Goal: Information Seeking & Learning: Learn about a topic

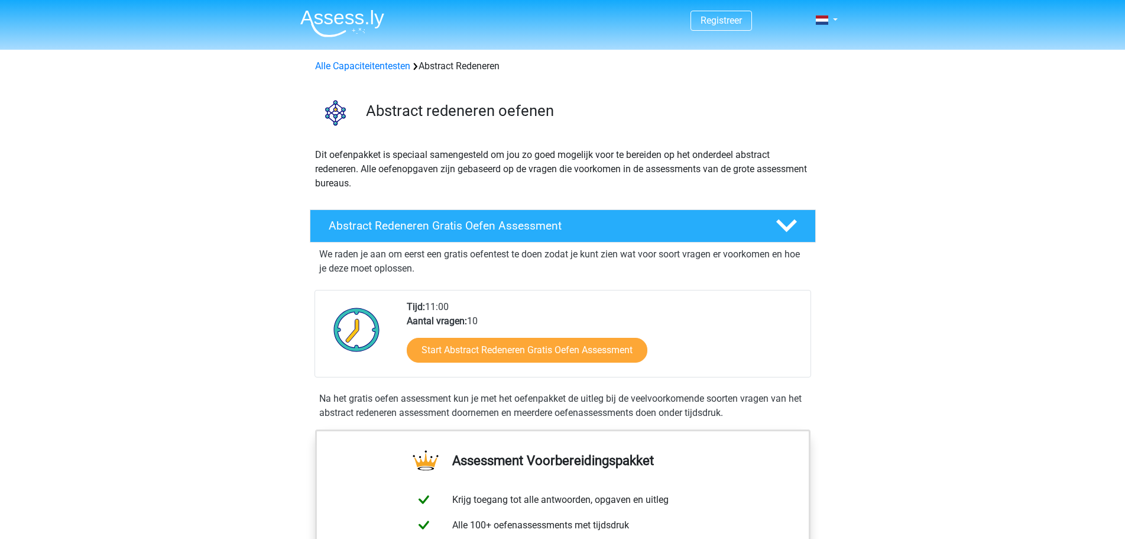
scroll to position [118, 0]
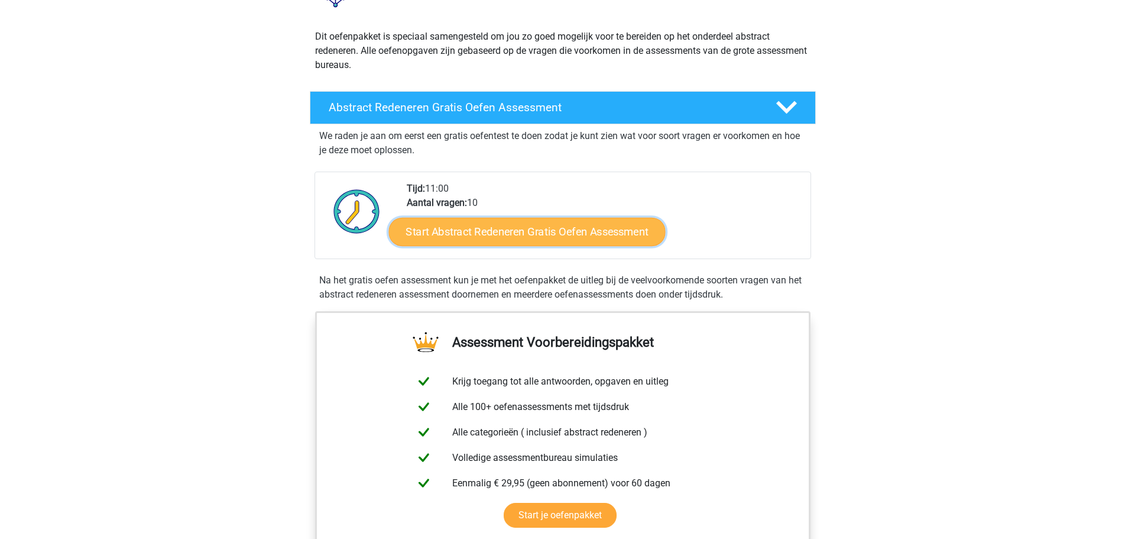
click at [510, 235] on link "Start Abstract Redeneren Gratis Oefen Assessment" at bounding box center [526, 231] width 277 height 28
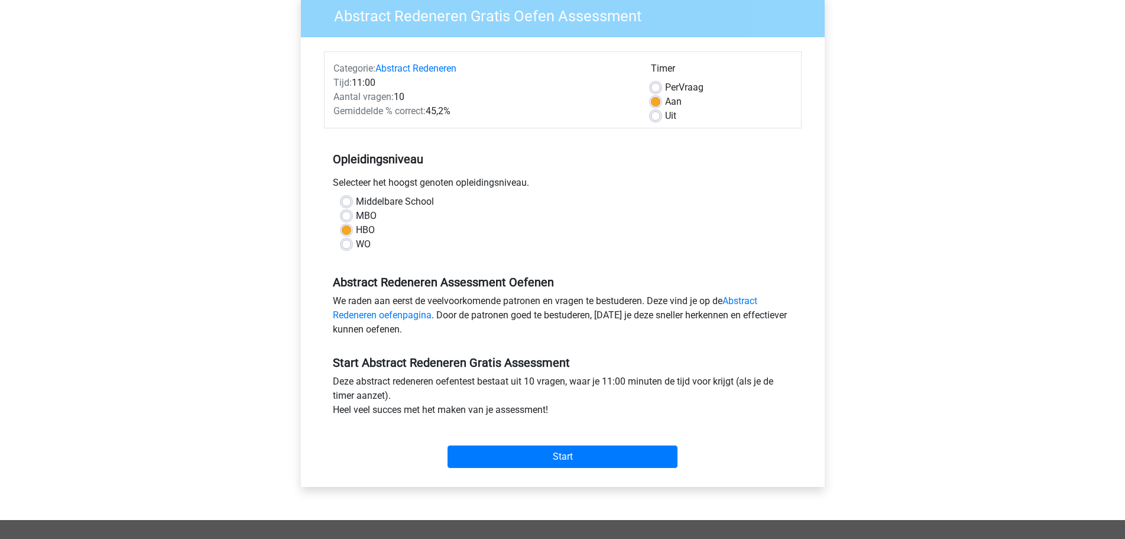
scroll to position [118, 0]
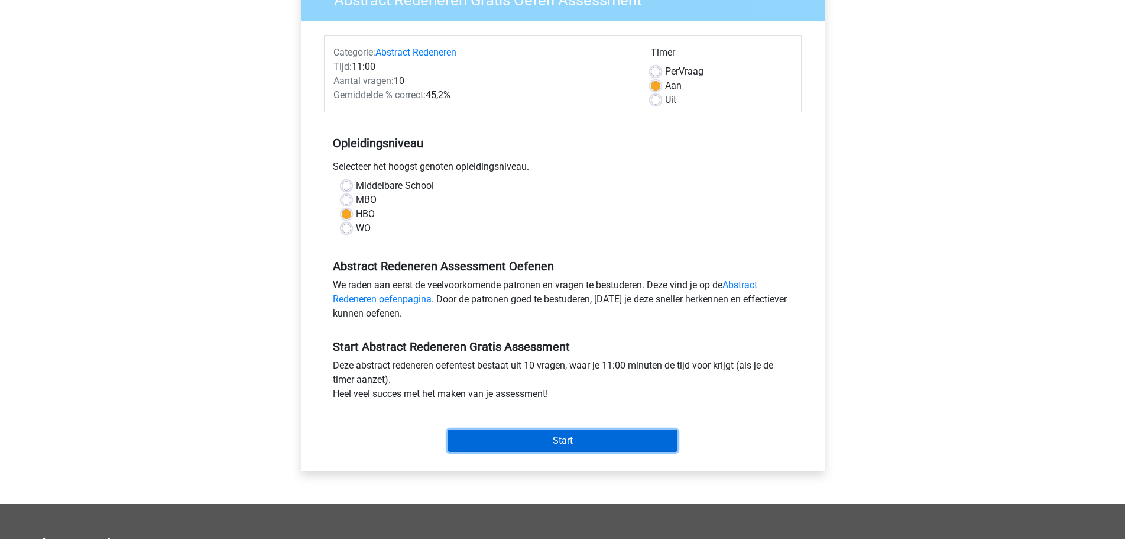
click at [487, 445] on input "Start" at bounding box center [563, 440] width 230 height 22
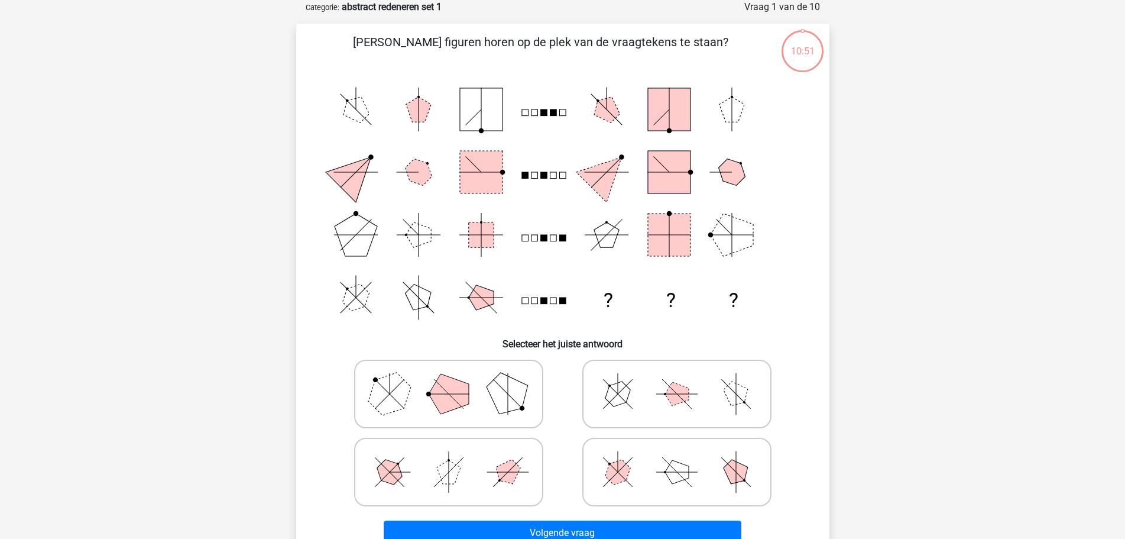
scroll to position [118, 0]
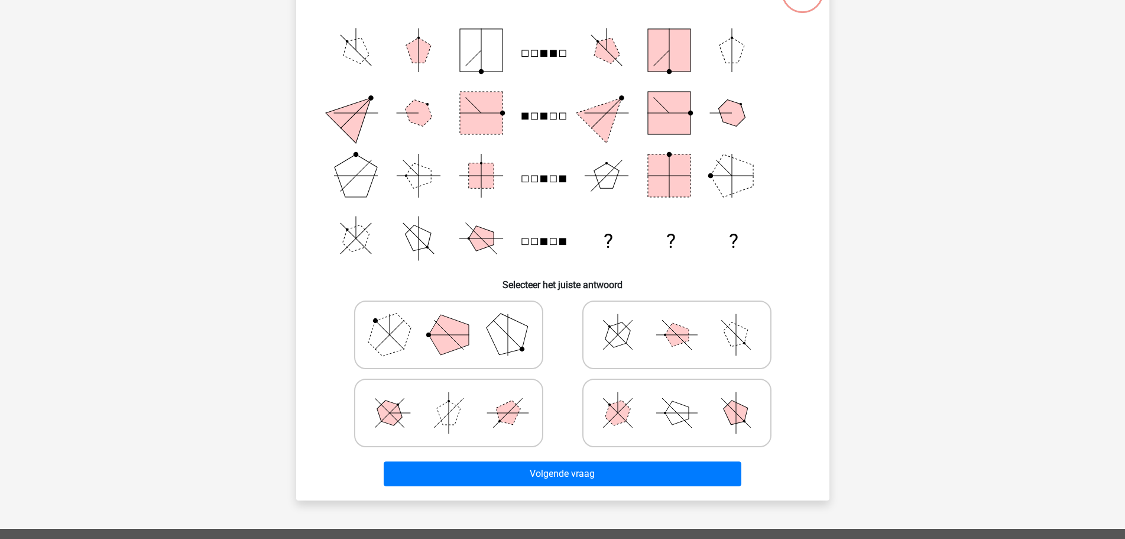
click at [522, 313] on icon at bounding box center [448, 334] width 177 height 59
click at [457, 313] on input "radio" at bounding box center [453, 316] width 8 height 8
radio input "true"
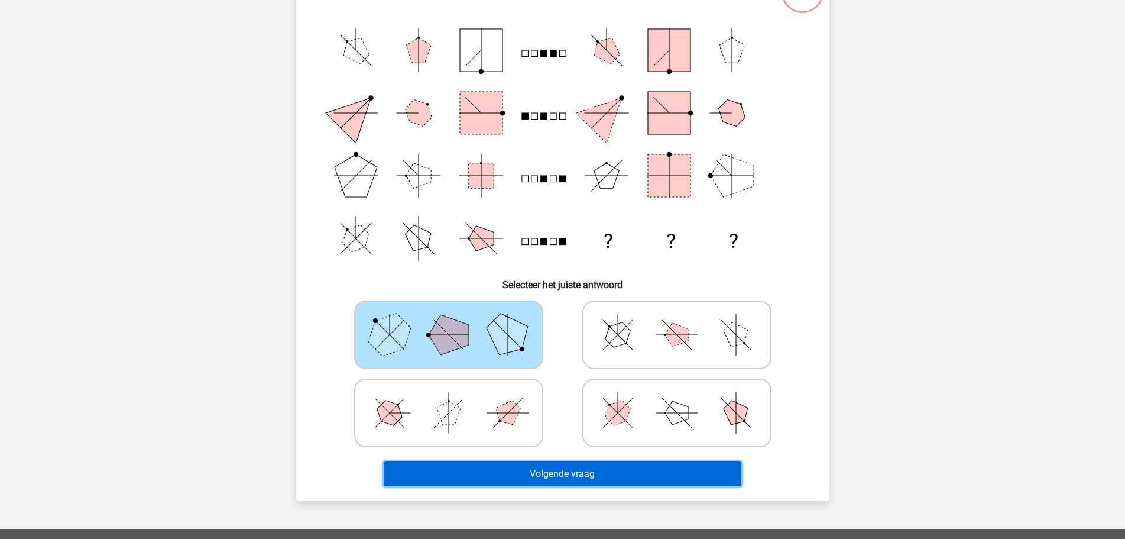
click at [562, 483] on button "Volgende vraag" at bounding box center [563, 473] width 358 height 25
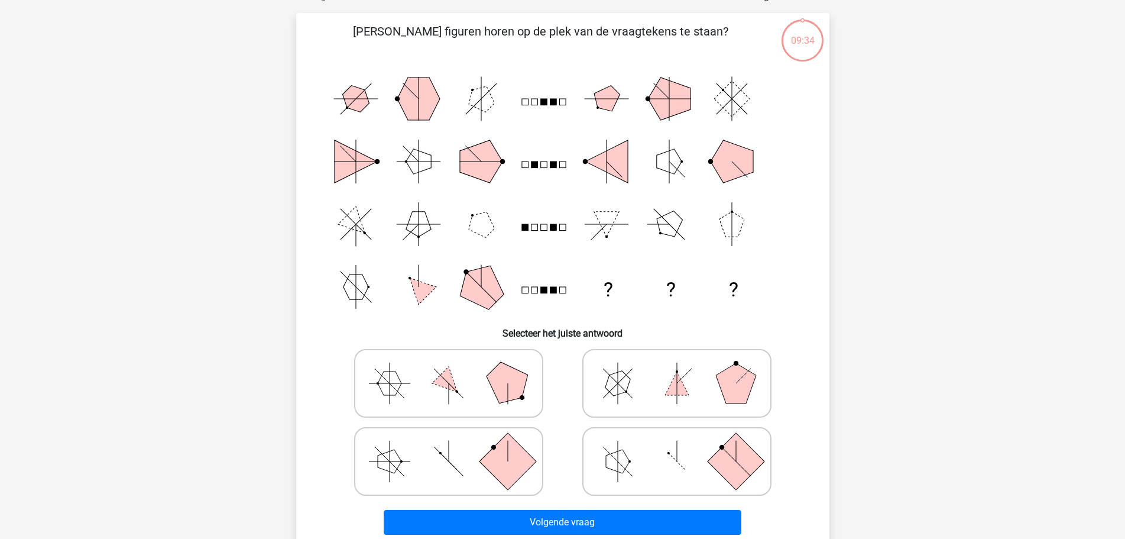
scroll to position [59, 0]
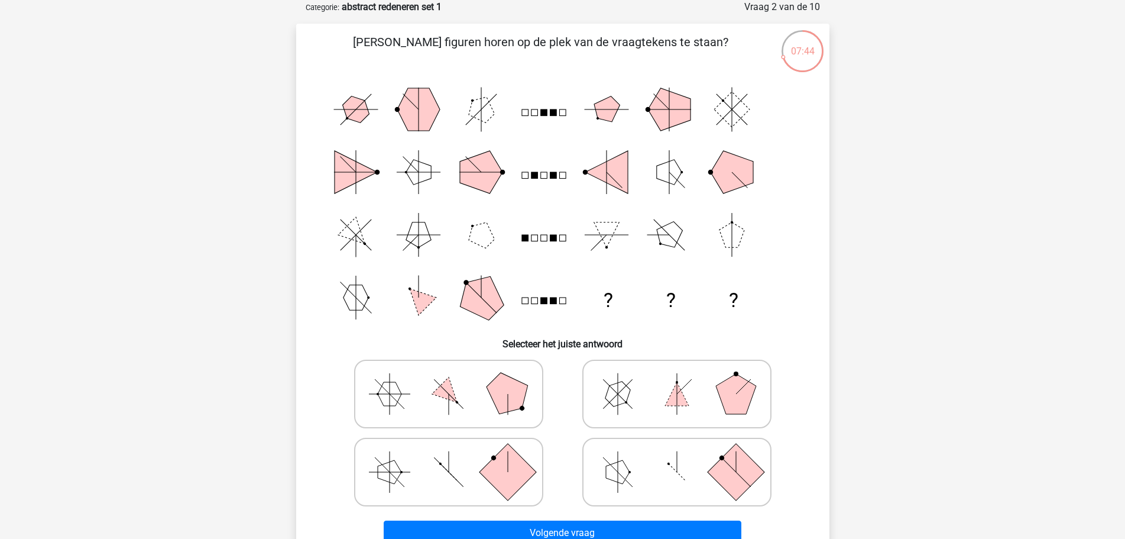
click at [620, 372] on icon at bounding box center [676, 393] width 177 height 59
click at [677, 372] on input "radio" at bounding box center [681, 375] width 8 height 8
radio input "true"
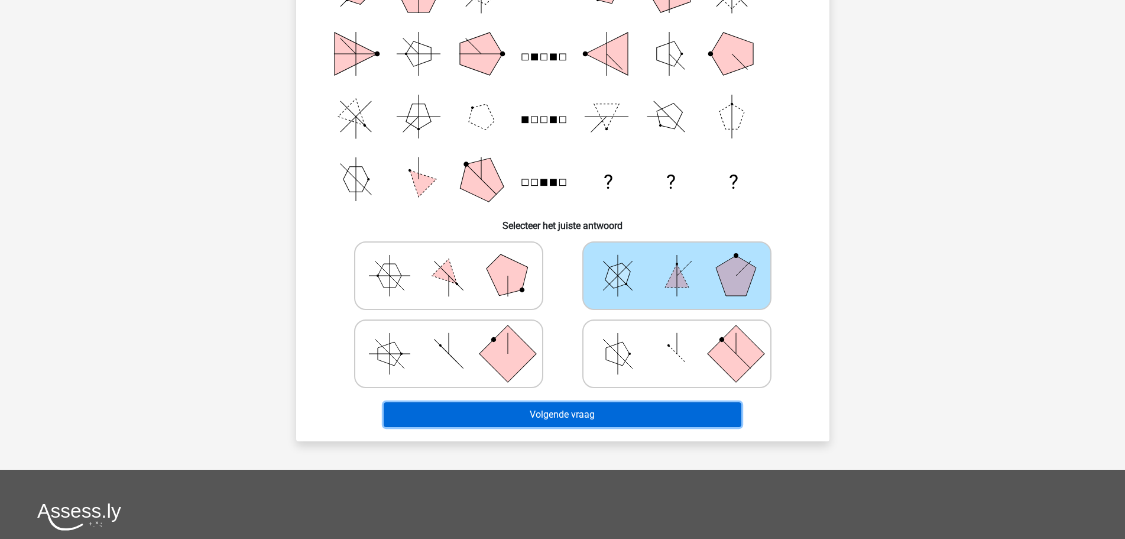
click at [622, 412] on button "Volgende vraag" at bounding box center [563, 414] width 358 height 25
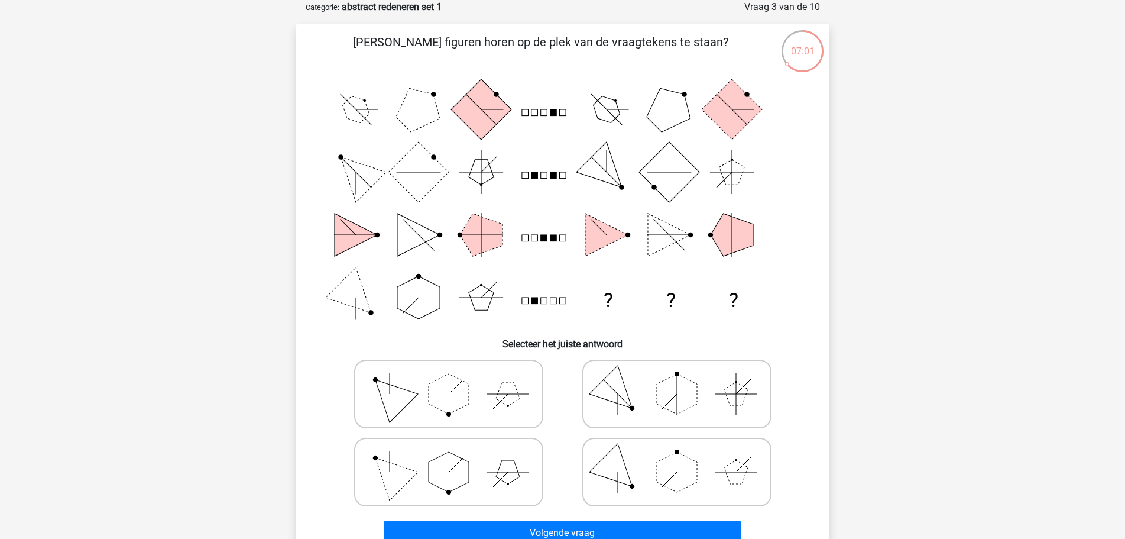
click at [458, 470] on polygon at bounding box center [449, 472] width 40 height 40
click at [457, 457] on input "radio" at bounding box center [453, 453] width 8 height 8
radio input "true"
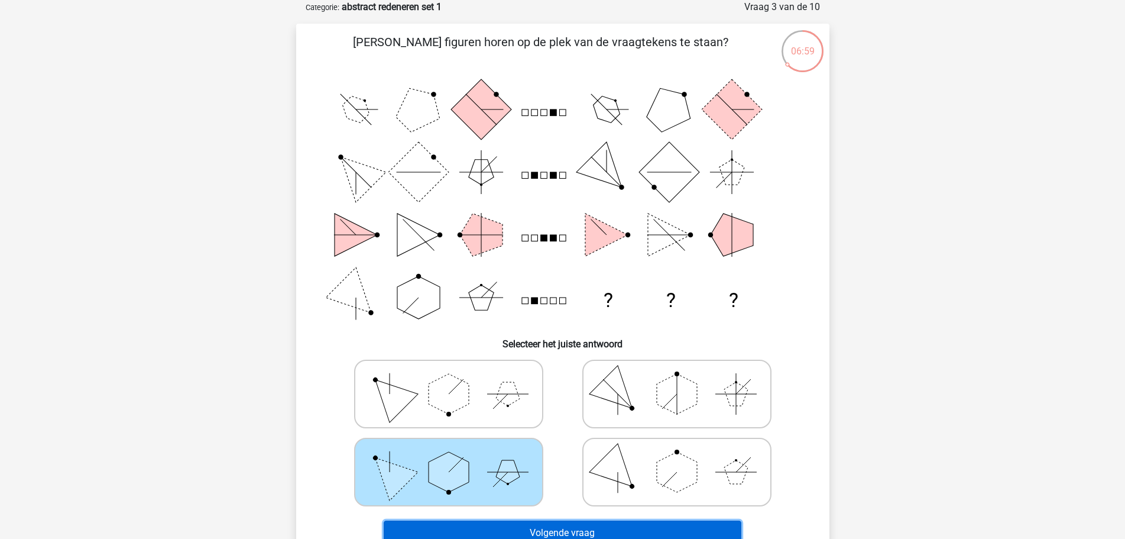
click at [581, 531] on button "Volgende vraag" at bounding box center [563, 532] width 358 height 25
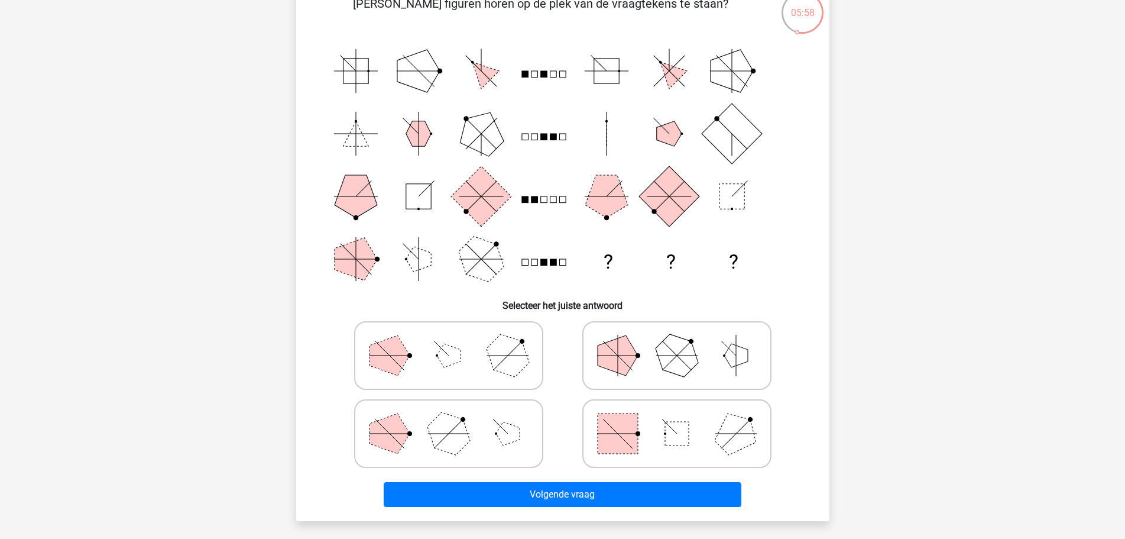
scroll to position [118, 0]
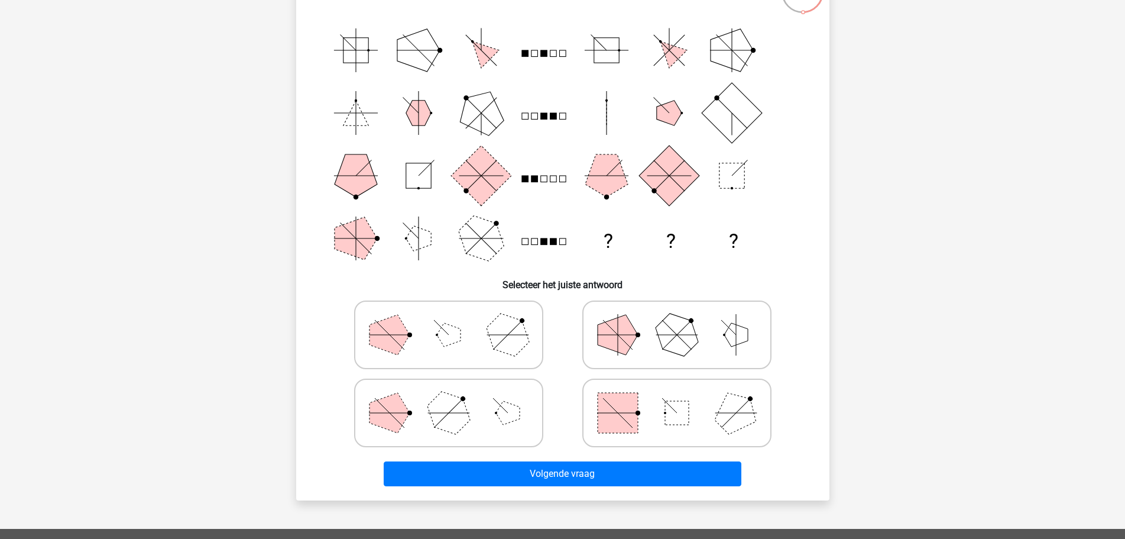
click at [620, 412] on rect at bounding box center [618, 413] width 40 height 40
click at [677, 398] on input "radio" at bounding box center [681, 394] width 8 height 8
radio input "true"
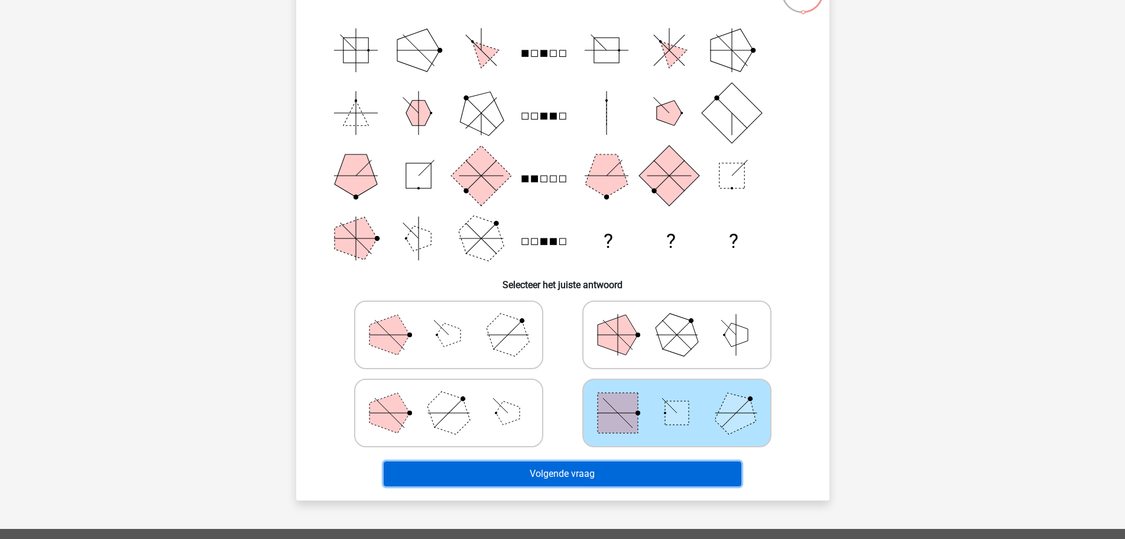
click at [614, 471] on button "Volgende vraag" at bounding box center [563, 473] width 358 height 25
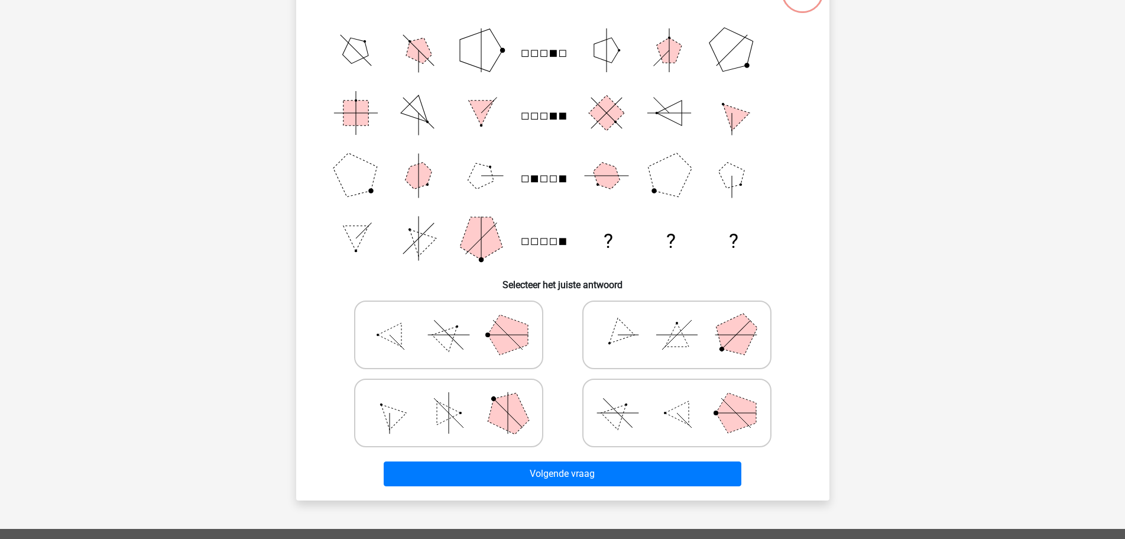
scroll to position [59, 0]
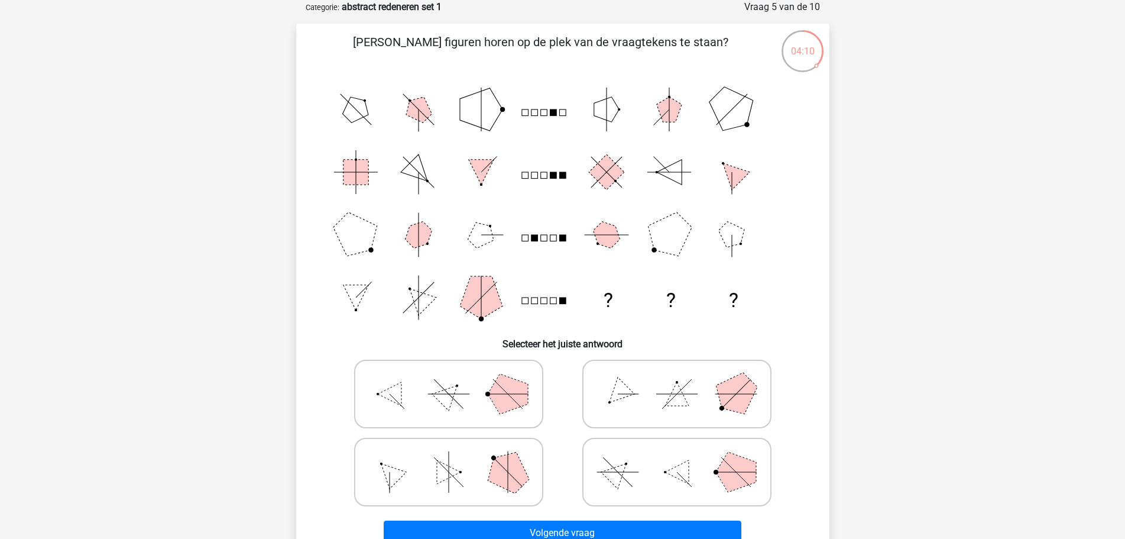
click at [640, 407] on icon at bounding box center [676, 393] width 177 height 59
click at [677, 379] on input "radio" at bounding box center [681, 375] width 8 height 8
radio input "true"
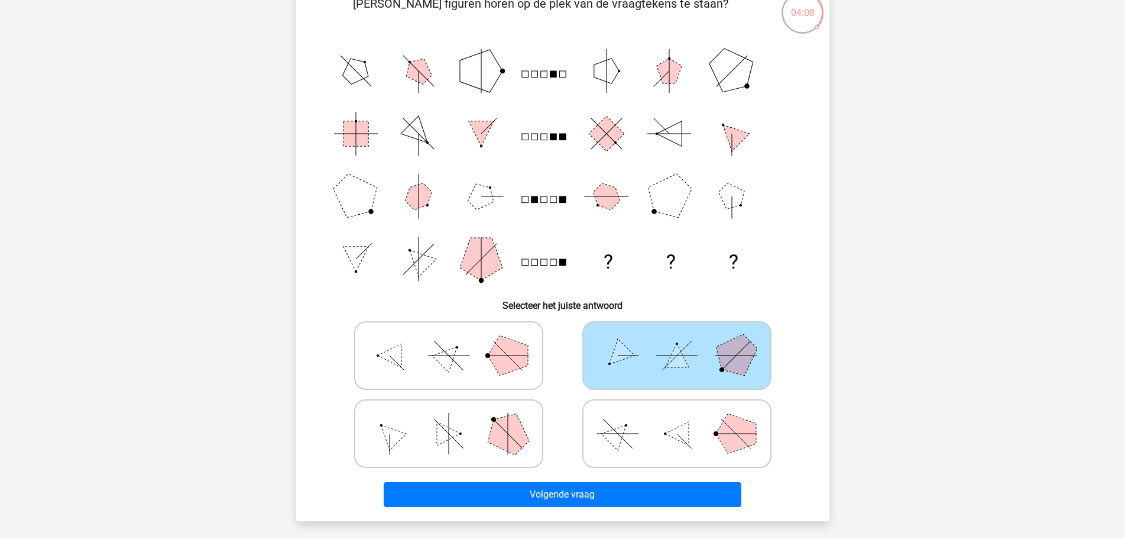
scroll to position [118, 0]
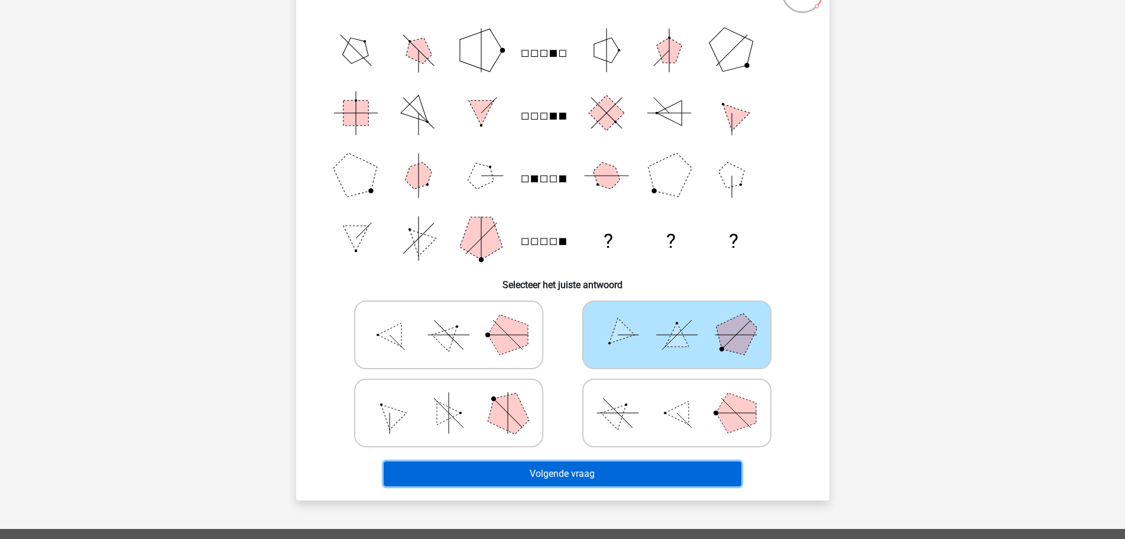
click at [639, 461] on button "Volgende vraag" at bounding box center [563, 473] width 358 height 25
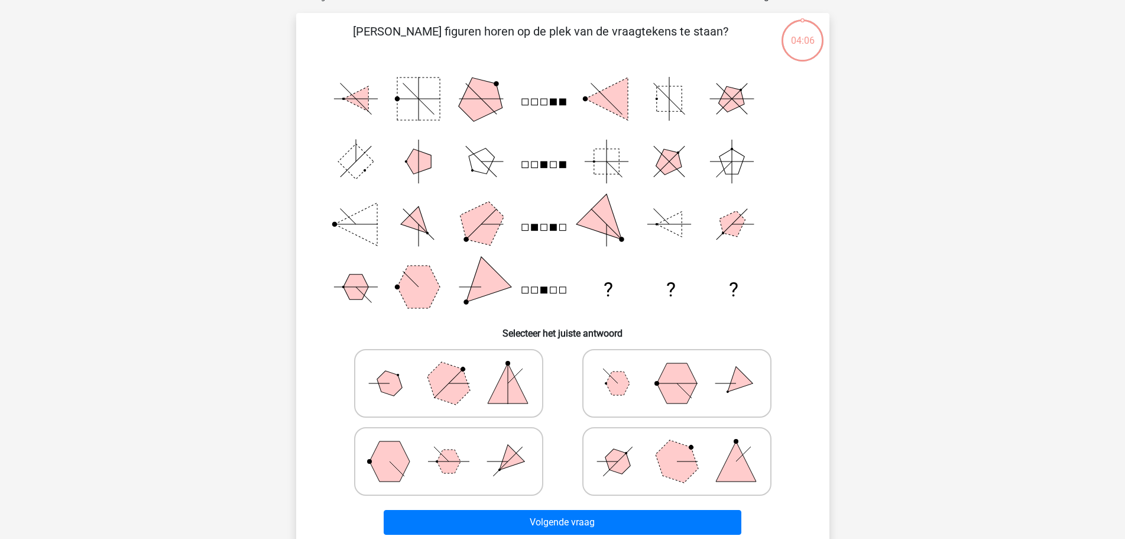
scroll to position [59, 0]
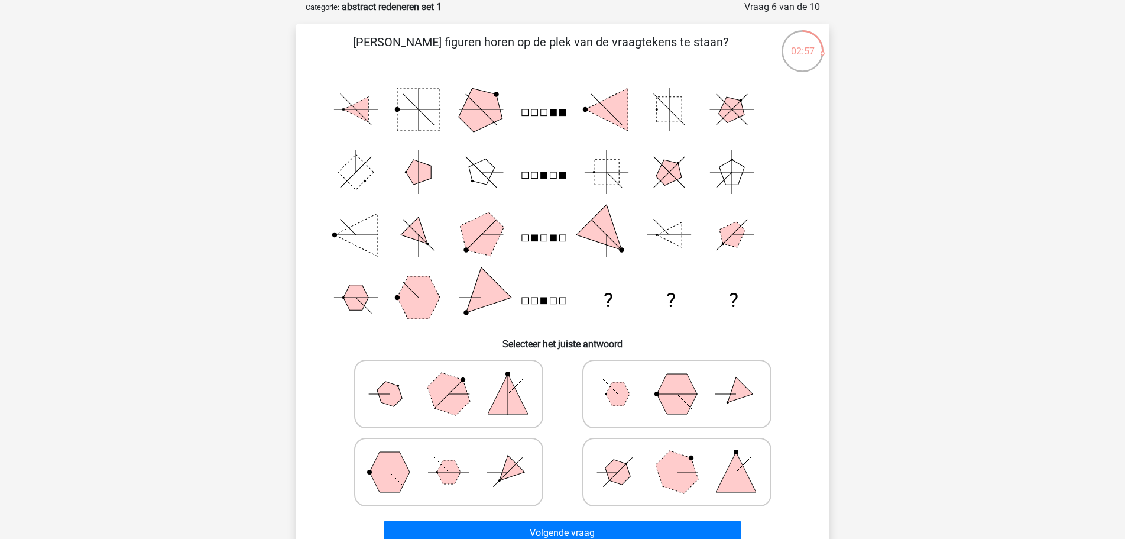
click at [474, 472] on icon at bounding box center [448, 471] width 177 height 59
click at [457, 457] on input "radio" at bounding box center [453, 453] width 8 height 8
radio input "true"
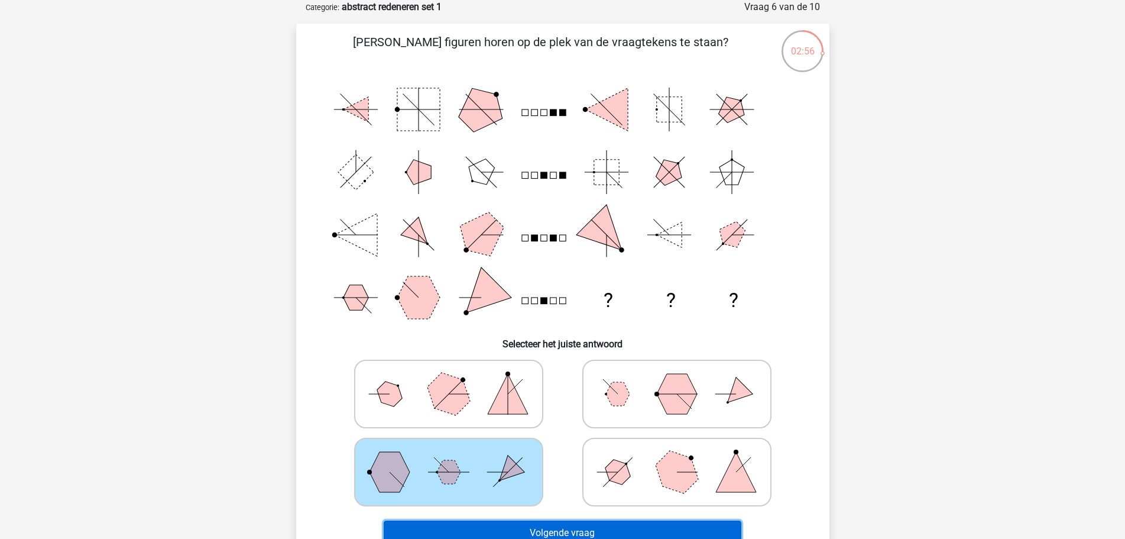
click at [565, 531] on button "Volgende vraag" at bounding box center [563, 532] width 358 height 25
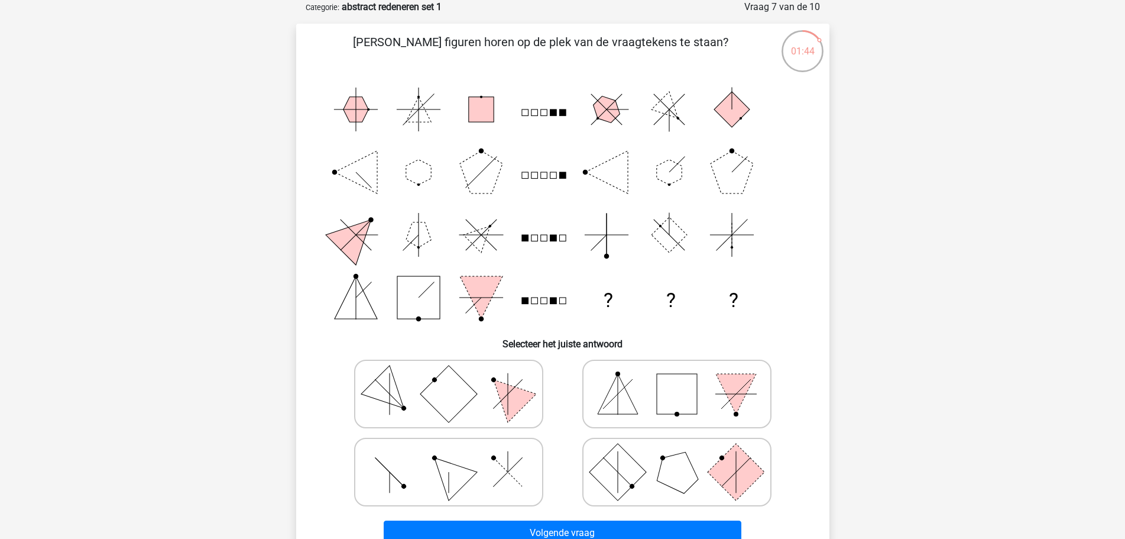
click at [410, 467] on icon at bounding box center [448, 471] width 177 height 59
click at [449, 457] on input "radio" at bounding box center [453, 453] width 8 height 8
radio input "true"
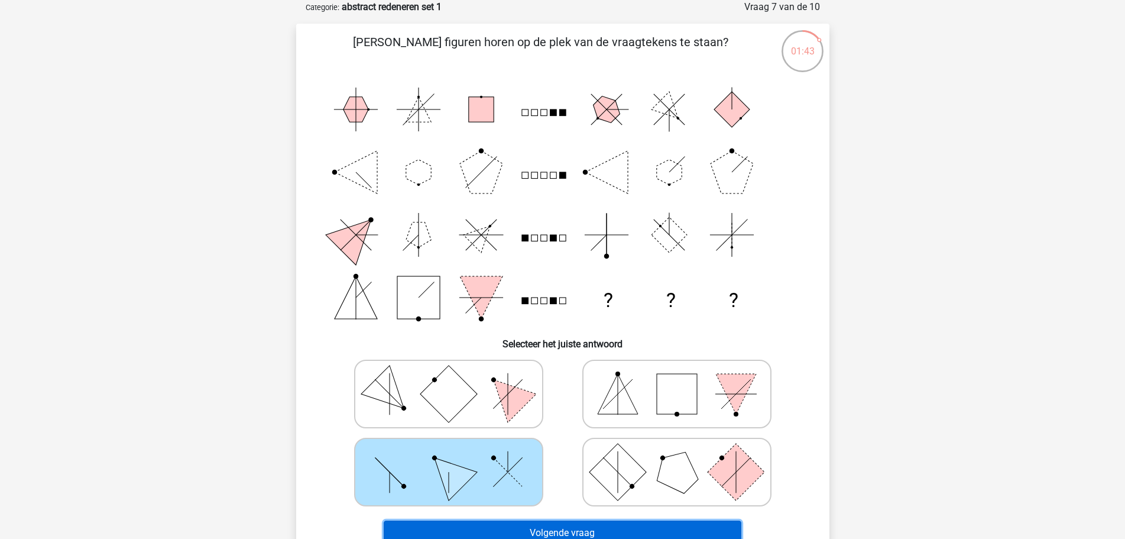
click at [493, 528] on button "Volgende vraag" at bounding box center [563, 532] width 358 height 25
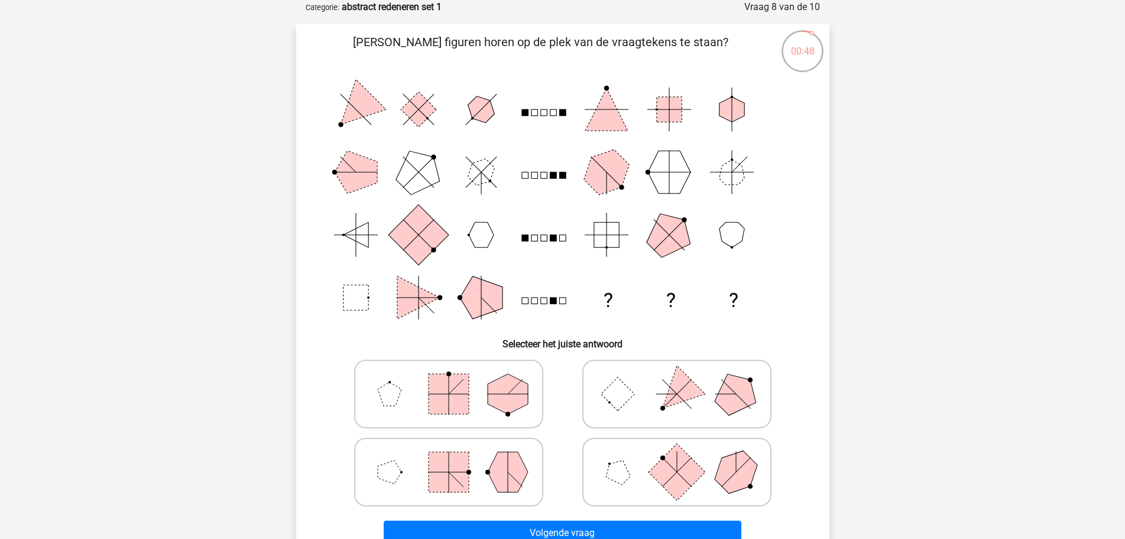
click at [529, 379] on icon at bounding box center [448, 393] width 177 height 59
click at [457, 379] on input "radio" at bounding box center [453, 375] width 8 height 8
radio input "true"
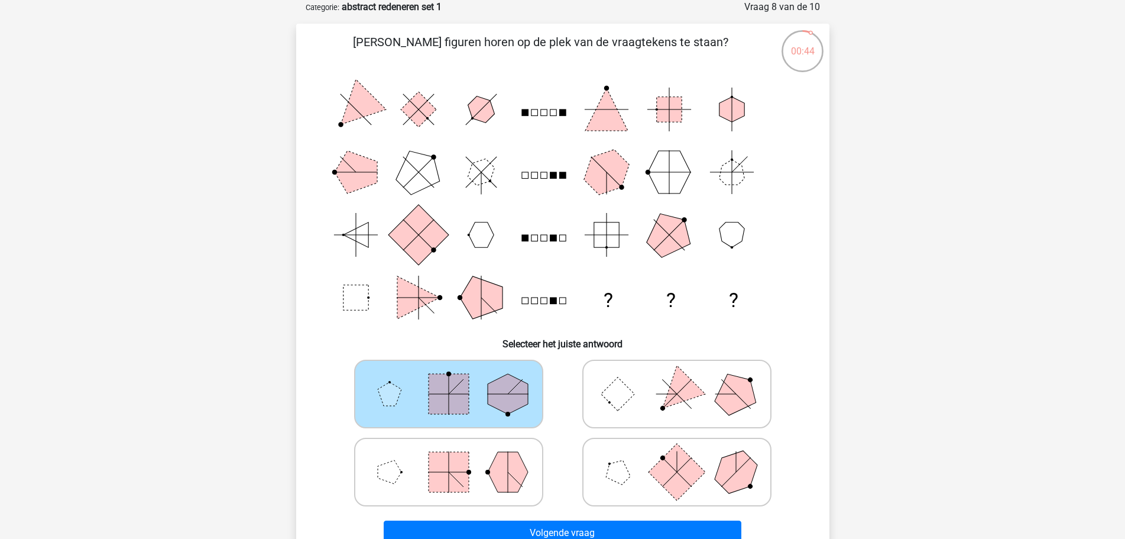
click at [527, 447] on icon at bounding box center [448, 471] width 177 height 59
click at [457, 449] on input "radio" at bounding box center [453, 453] width 8 height 8
radio input "true"
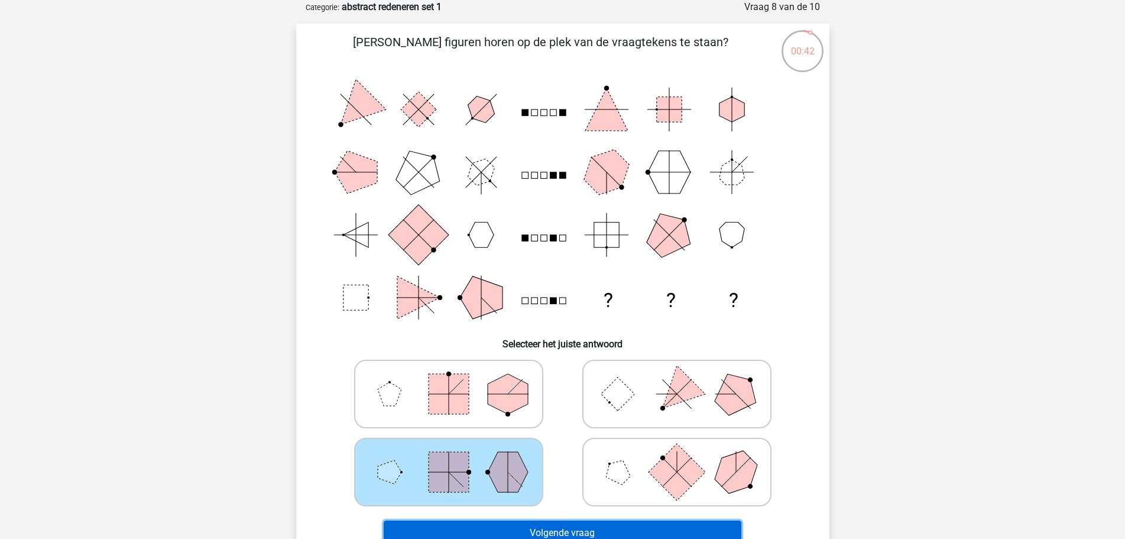
click at [679, 522] on button "Volgende vraag" at bounding box center [563, 532] width 358 height 25
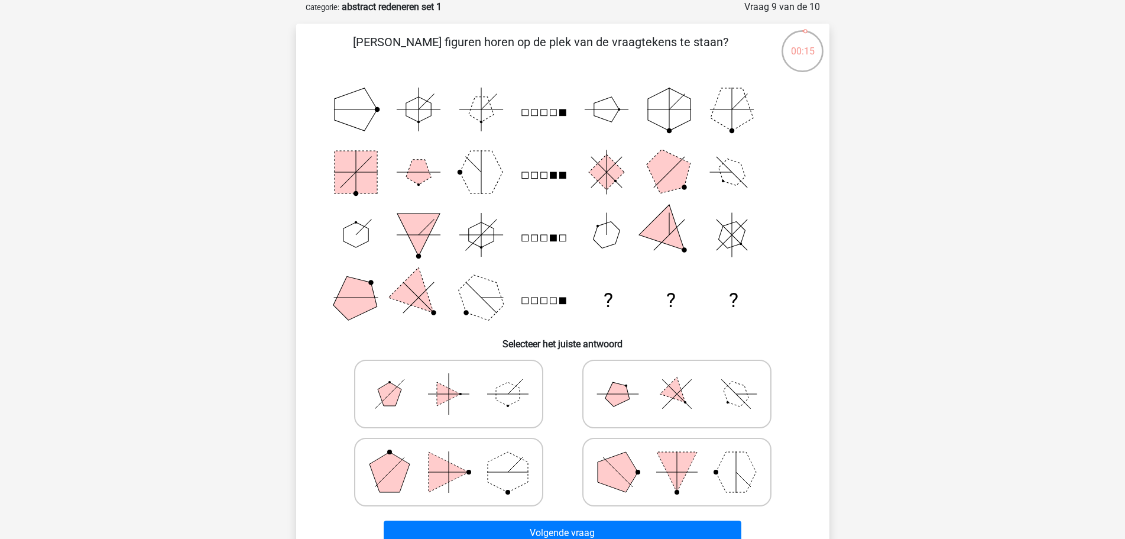
click at [623, 462] on polygon at bounding box center [618, 472] width 40 height 40
click at [677, 457] on input "radio" at bounding box center [681, 453] width 8 height 8
radio input "true"
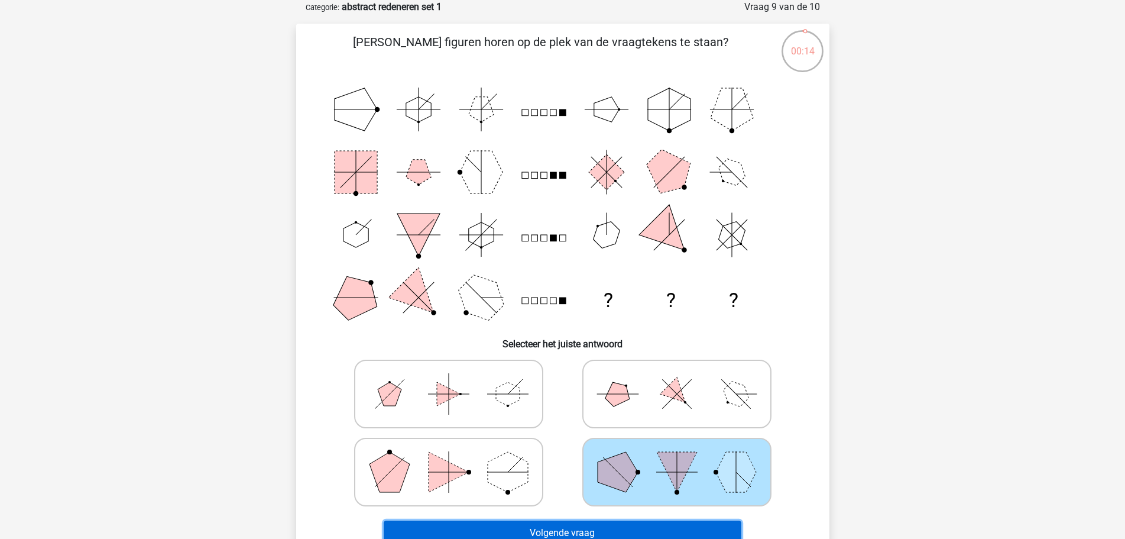
click at [617, 529] on button "Volgende vraag" at bounding box center [563, 532] width 358 height 25
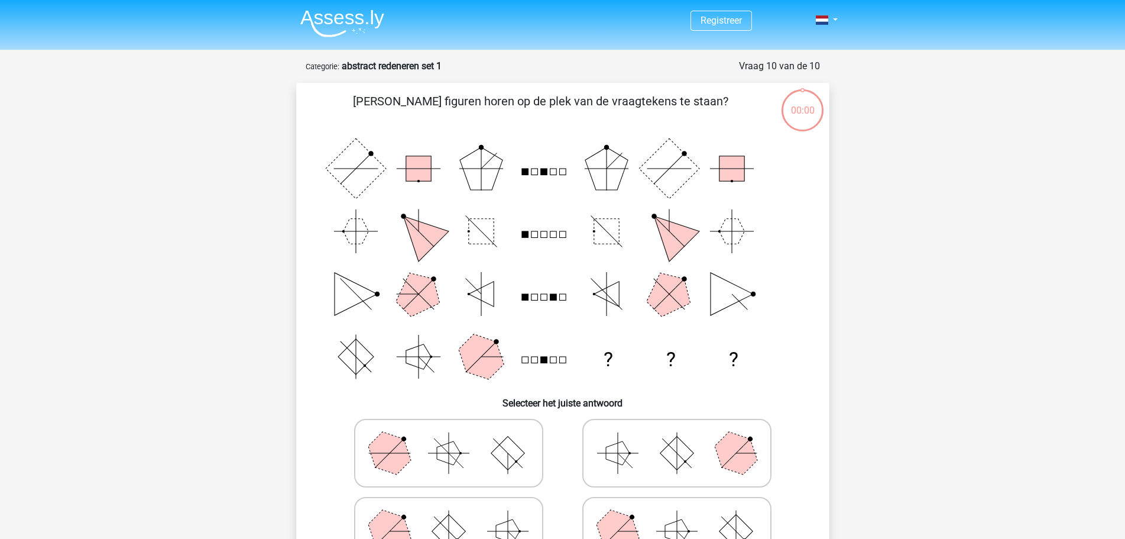
scroll to position [59, 0]
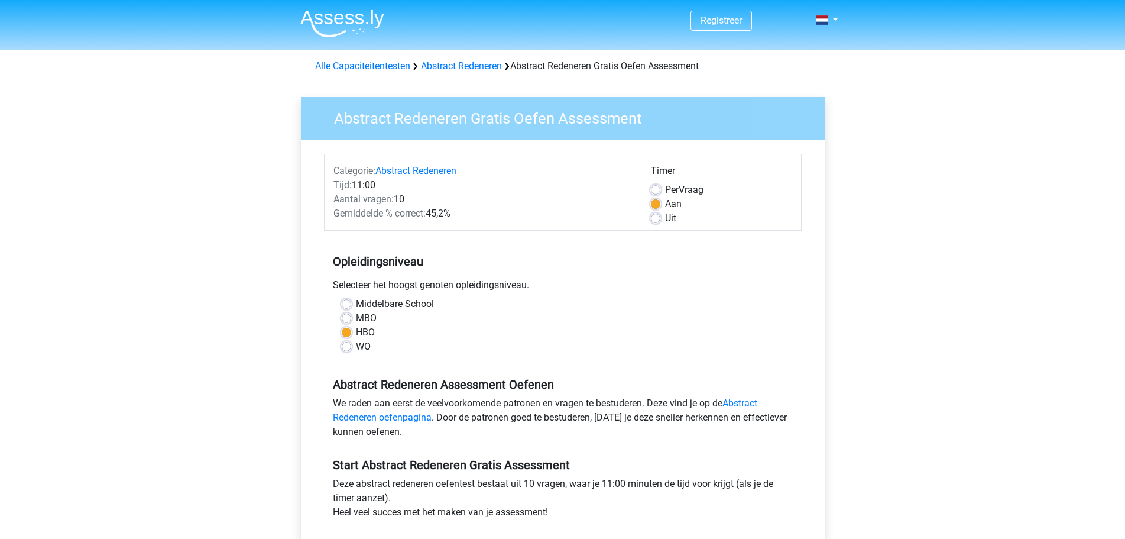
scroll to position [118, 0]
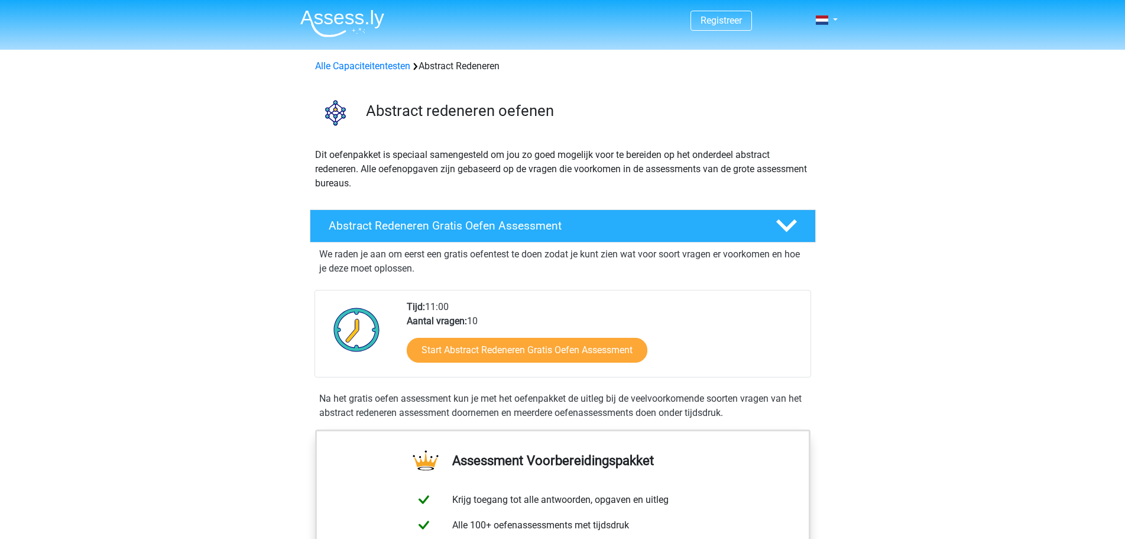
scroll to position [118, 0]
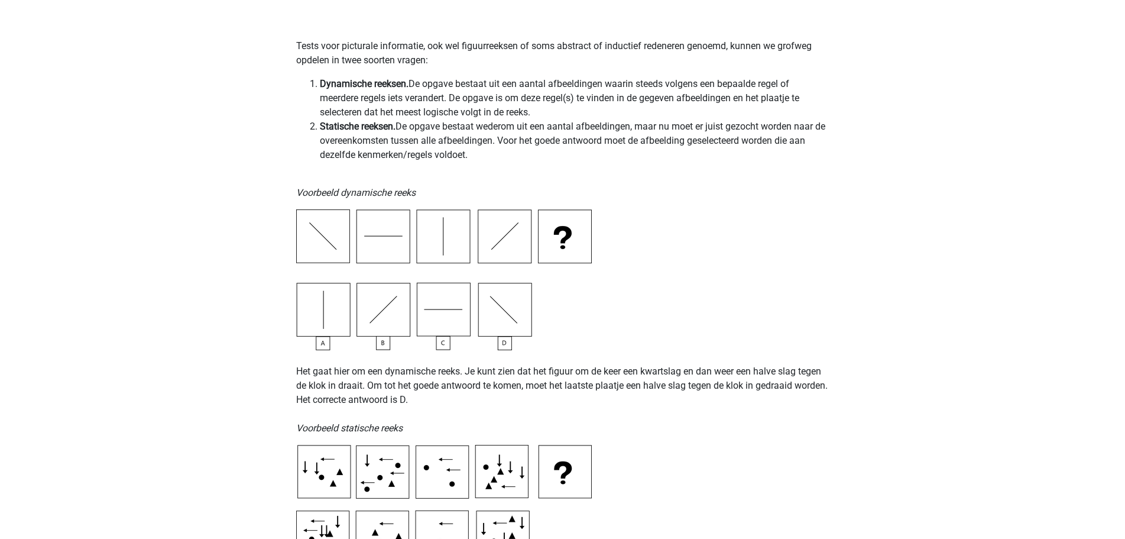
scroll to position [296, 0]
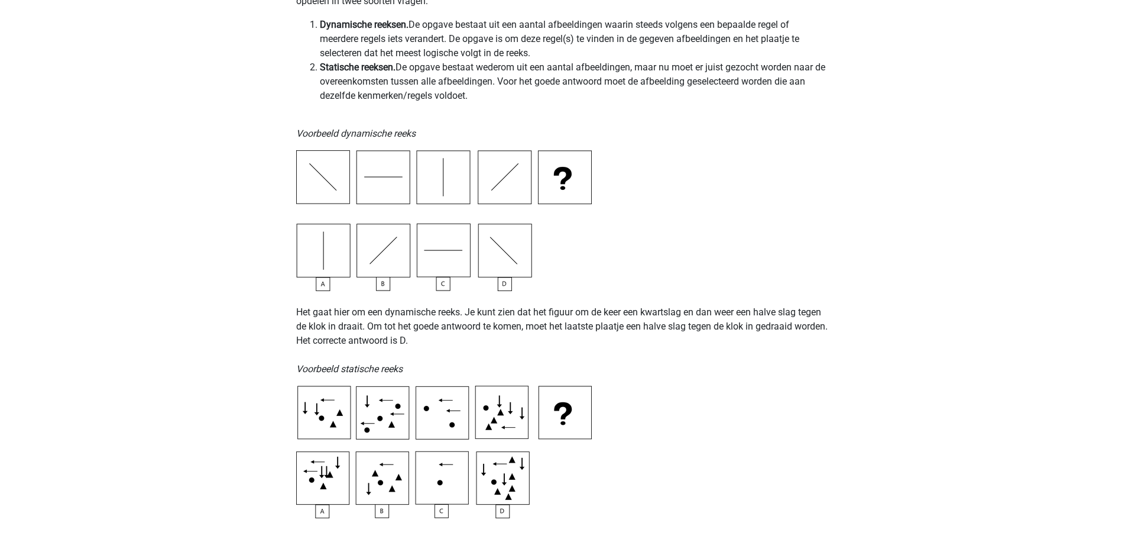
click at [508, 269] on img at bounding box center [444, 220] width 296 height 141
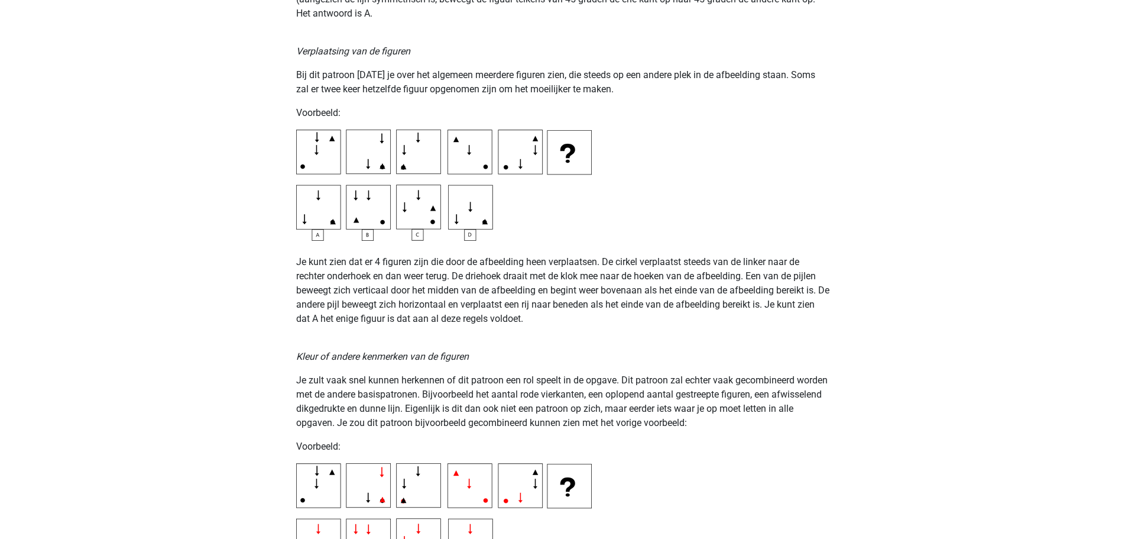
scroll to position [1833, 0]
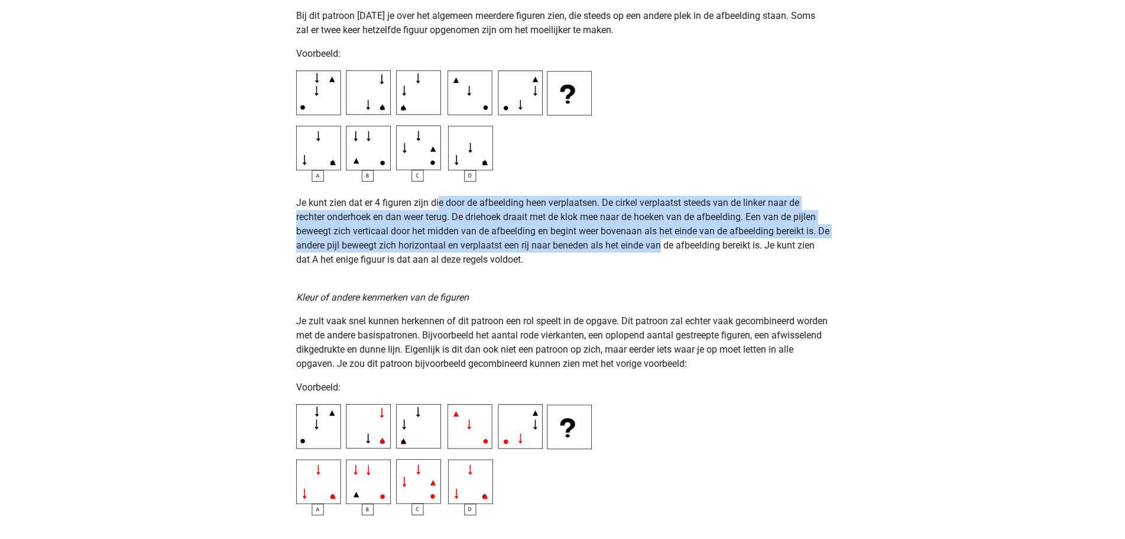
drag, startPoint x: 439, startPoint y: 210, endPoint x: 675, endPoint y: 247, distance: 239.4
click at [675, 247] on p "Je kunt zien dat er 4 figuren zijn die door de afbeelding heen verplaatsen. De …" at bounding box center [562, 224] width 533 height 85
click at [666, 252] on p "Je kunt zien dat er 4 figuren zijn die door de afbeelding heen verplaatsen. De …" at bounding box center [562, 224] width 533 height 85
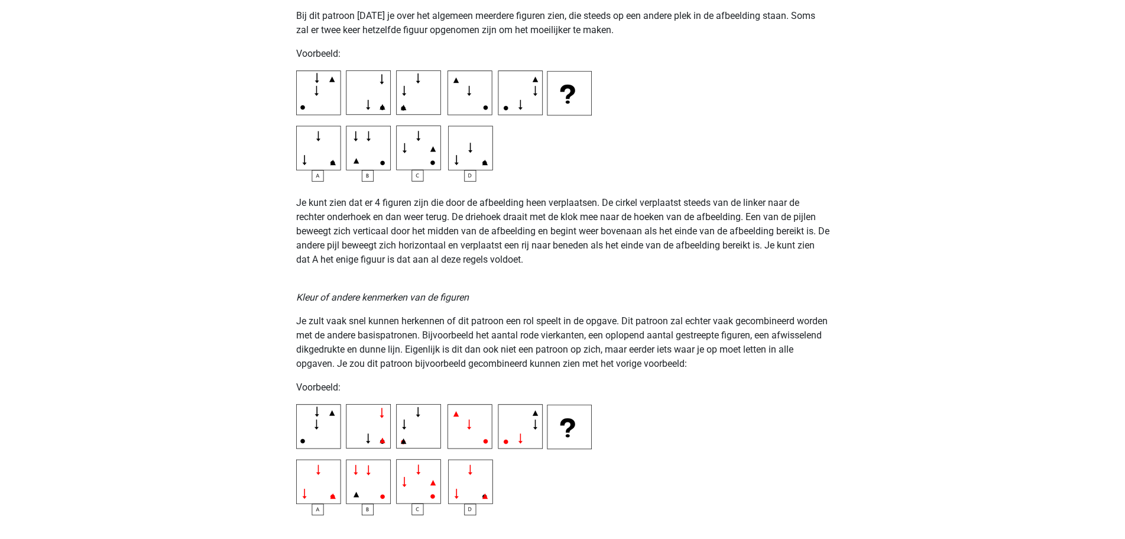
click at [459, 229] on p "Je kunt zien dat er 4 figuren zijn die door de afbeelding heen verplaatsen. De …" at bounding box center [562, 224] width 533 height 85
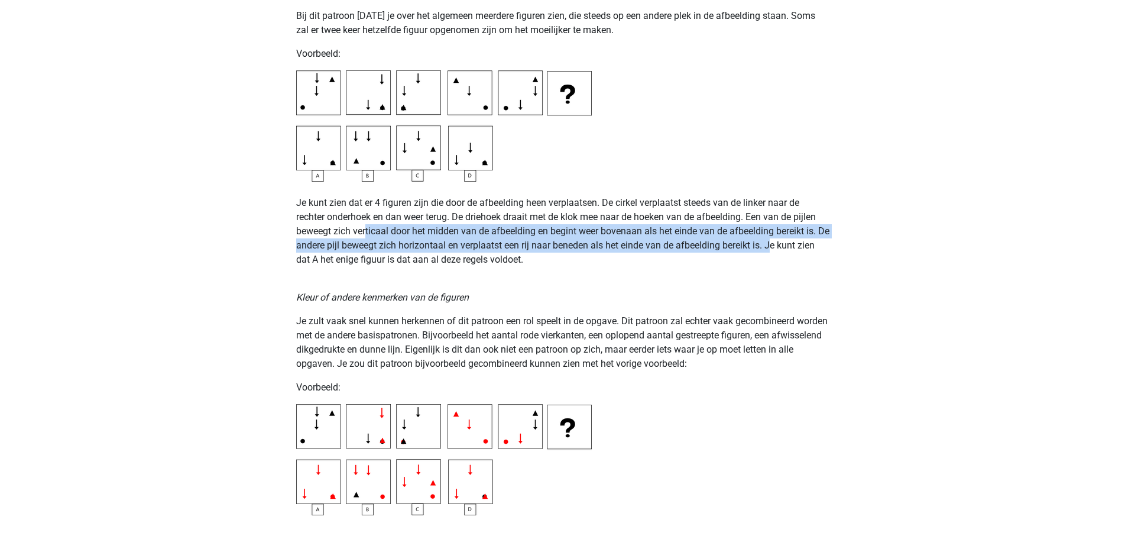
drag, startPoint x: 368, startPoint y: 225, endPoint x: 788, endPoint y: 244, distance: 420.3
click at [788, 244] on p "Je kunt zien dat er 4 figuren zijn die door de afbeelding heen verplaatsen. De …" at bounding box center [562, 224] width 533 height 85
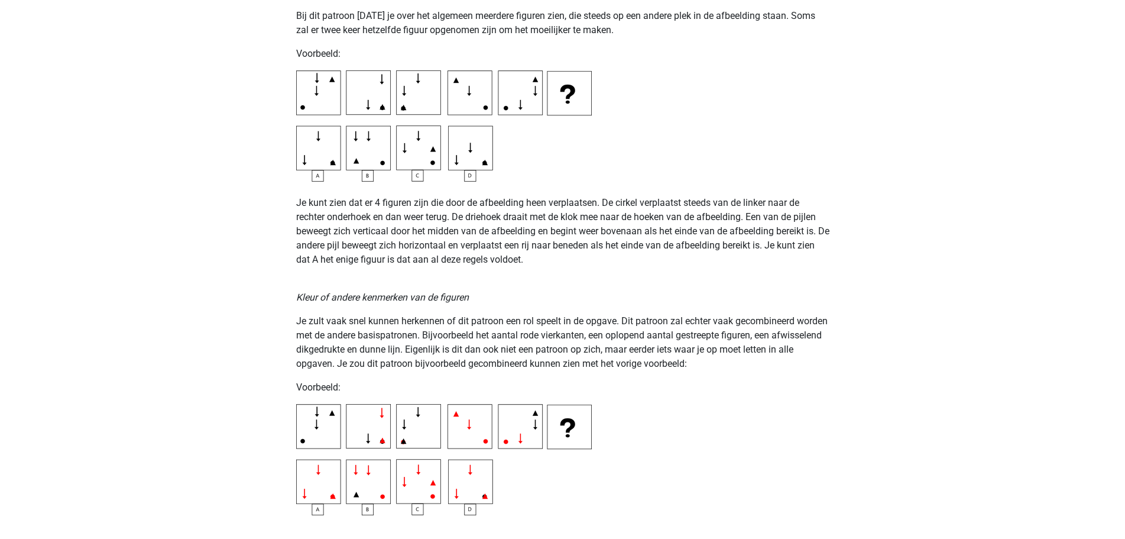
click at [747, 256] on p "Je kunt zien dat er 4 figuren zijn die door de afbeelding heen verplaatsen. De …" at bounding box center [562, 224] width 533 height 85
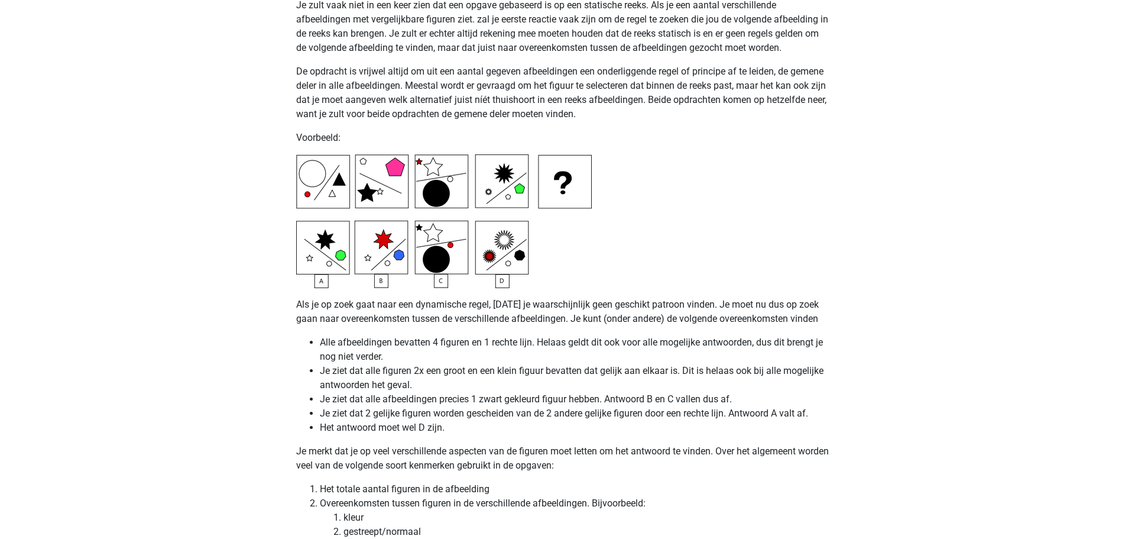
scroll to position [2838, 0]
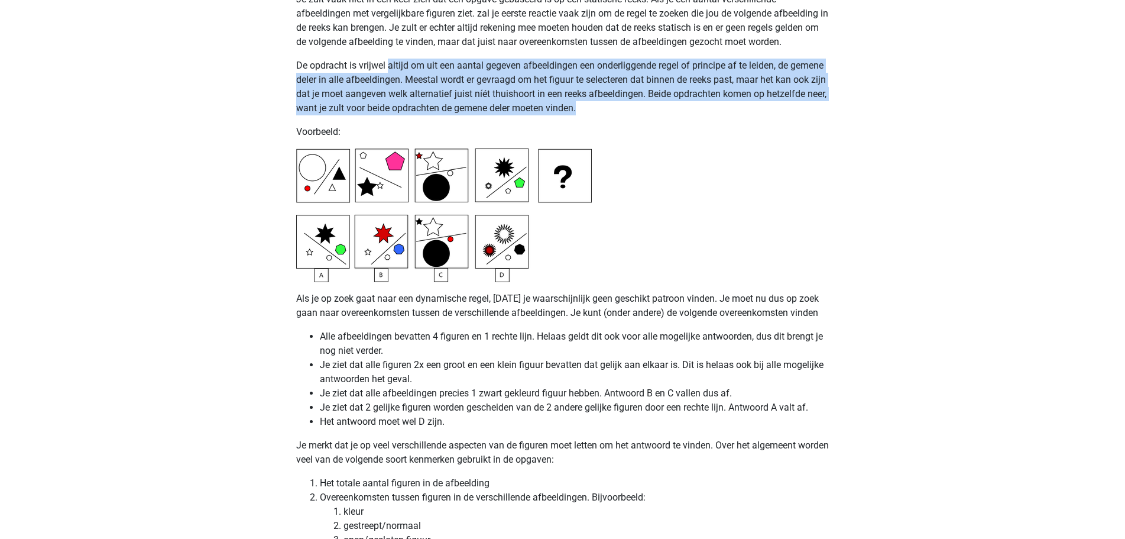
drag, startPoint x: 389, startPoint y: 64, endPoint x: 831, endPoint y: 106, distance: 444.2
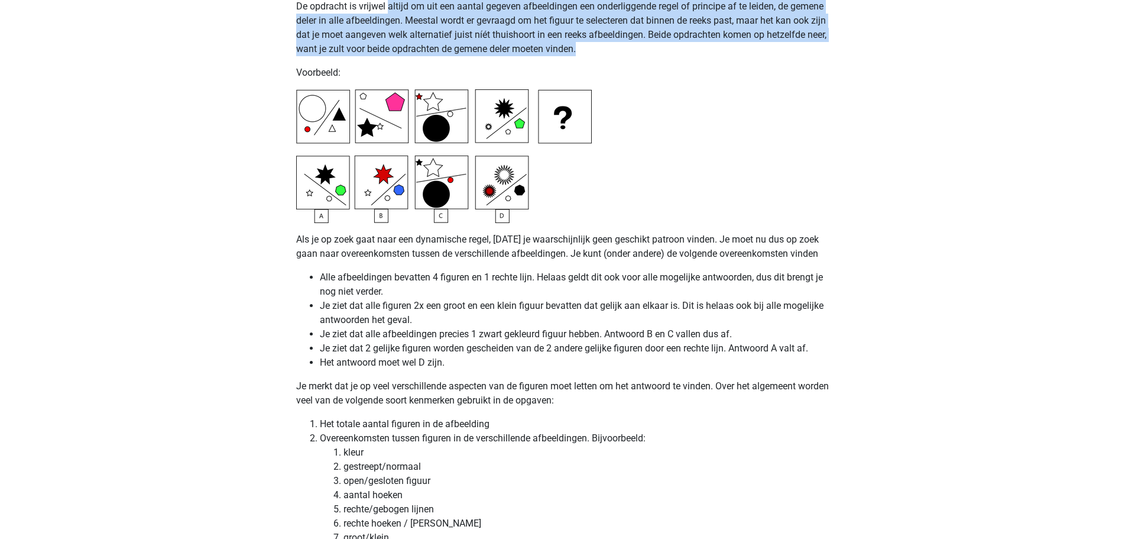
scroll to position [2957, 0]
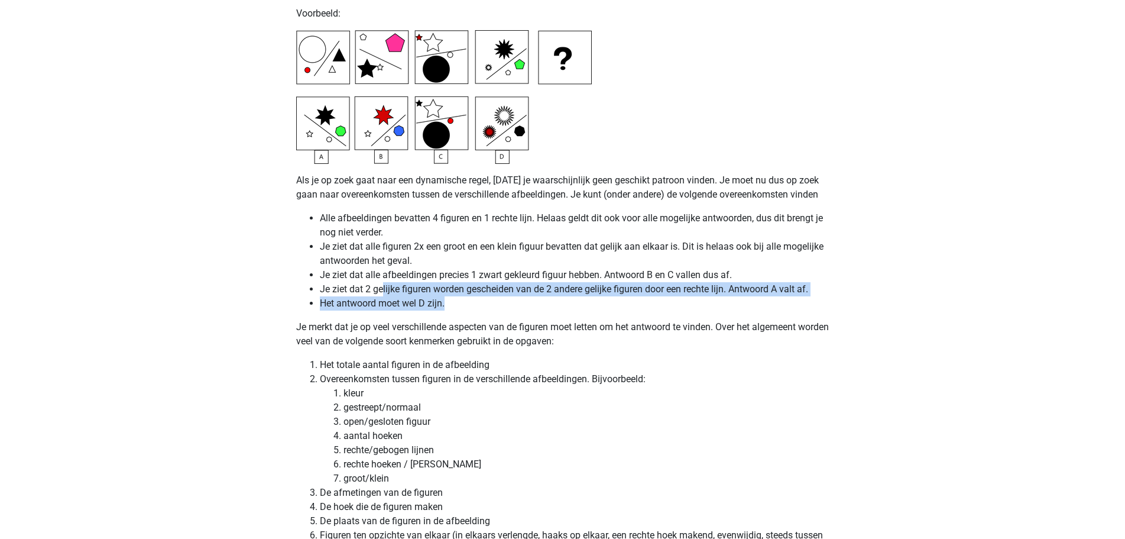
drag, startPoint x: 383, startPoint y: 284, endPoint x: 476, endPoint y: 301, distance: 94.9
click at [476, 301] on ul "Alle afbeeldingen bevatten 4 figuren en 1 rechte lijn. Helaas geldt dit ook voo…" at bounding box center [562, 260] width 533 height 99
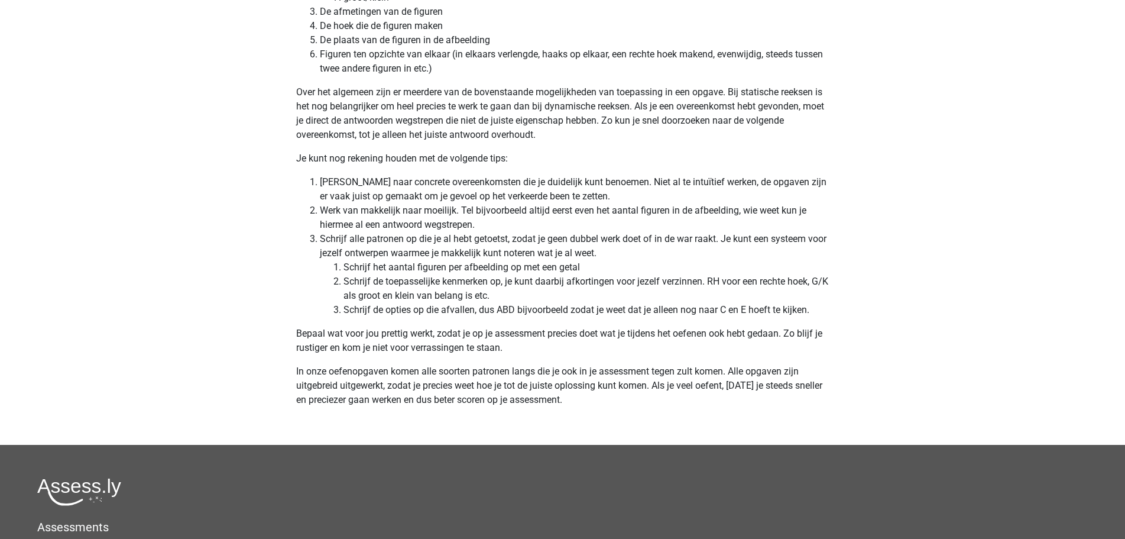
scroll to position [3548, 0]
